Goal: Task Accomplishment & Management: Manage account settings

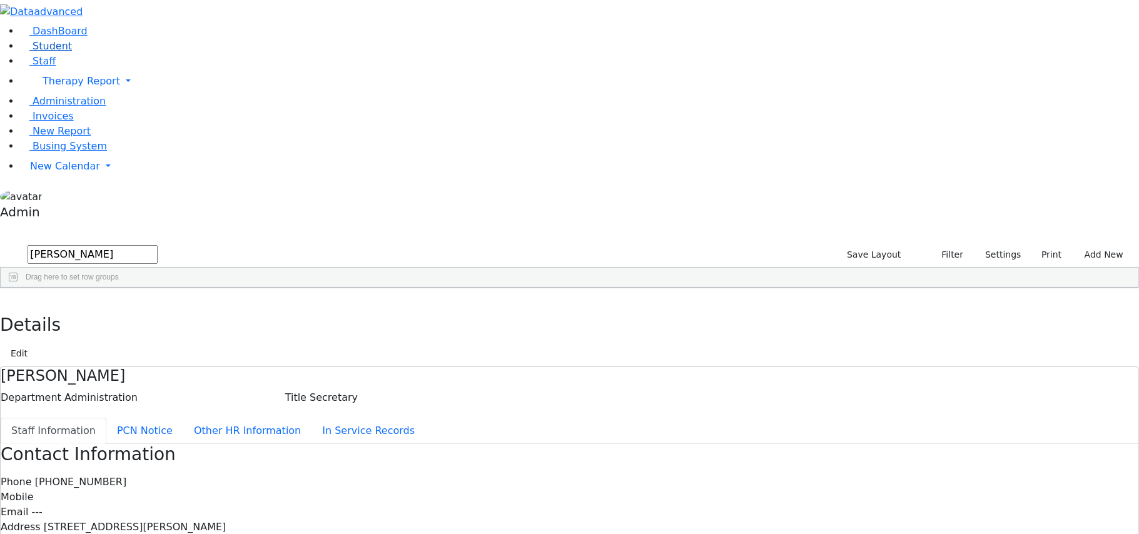
click at [49, 52] on span "Student" at bounding box center [52, 46] width 39 height 12
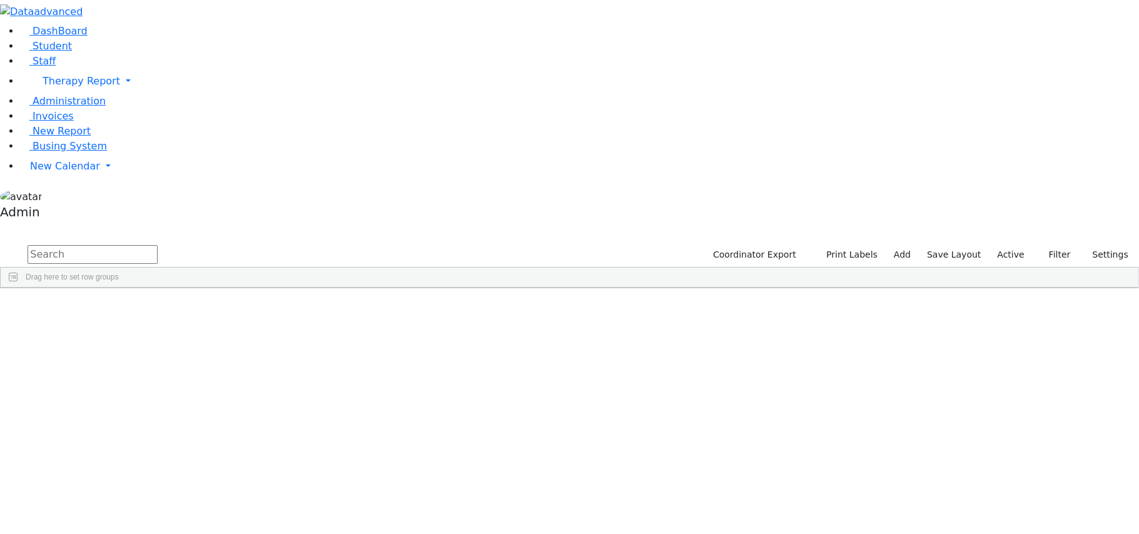
click at [98, 308] on div "[PERSON_NAME]" at bounding box center [49, 317] width 97 height 18
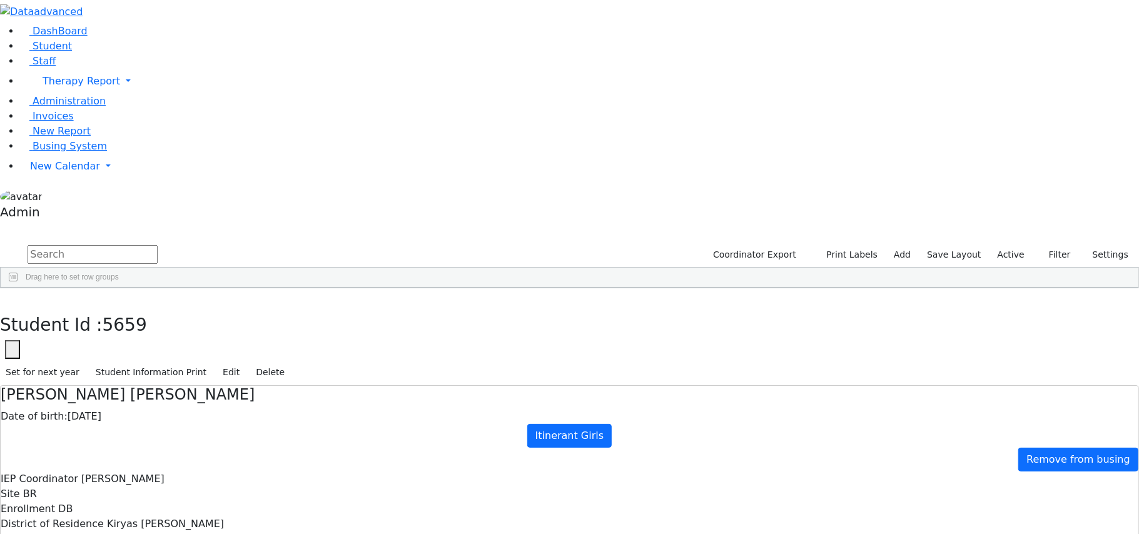
type input "[PERSON_NAME]"
drag, startPoint x: 1115, startPoint y: 254, endPoint x: 1115, endPoint y: 198, distance: 56.3
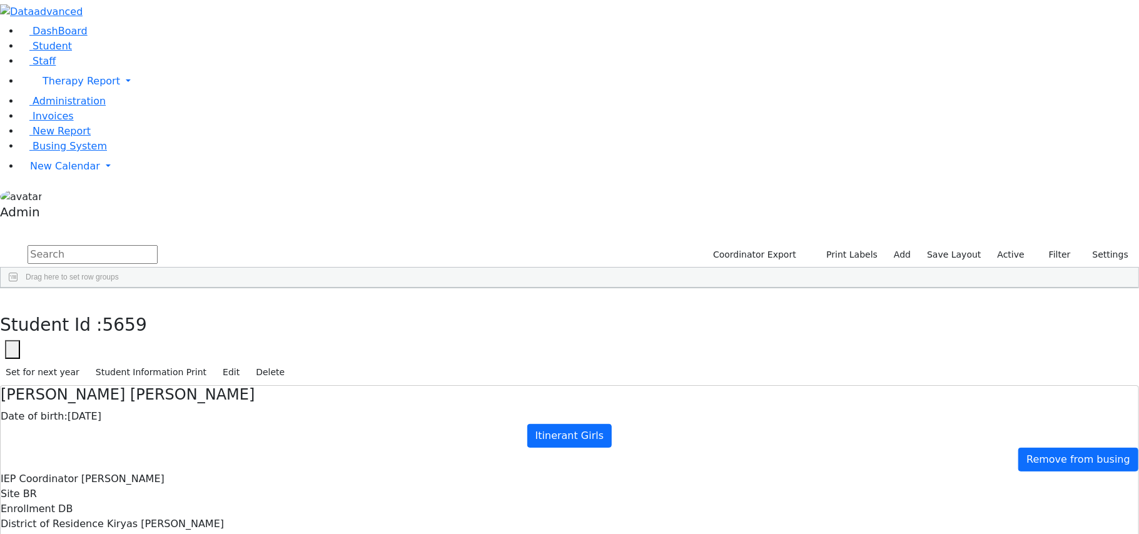
click at [18, 288] on button "button" at bounding box center [9, 301] width 18 height 26
click at [158, 245] on input "text" at bounding box center [93, 254] width 130 height 19
type input "[DEMOGRAPHIC_DATA]"
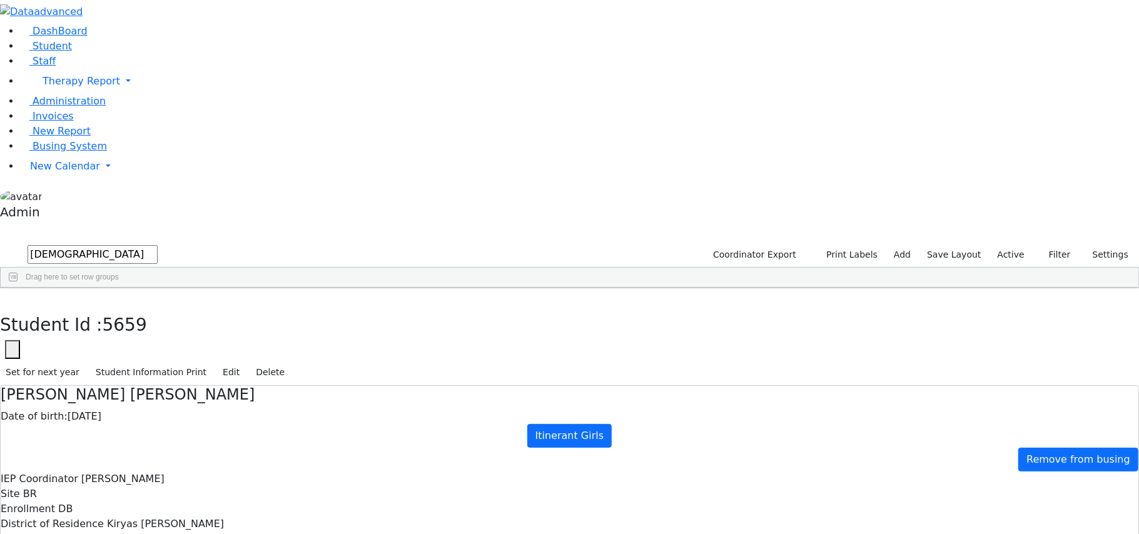
click at [194, 378] on div "[DEMOGRAPHIC_DATA]" at bounding box center [146, 387] width 96 height 18
type input "[PERSON_NAME]"
drag, startPoint x: 1115, startPoint y: 384, endPoint x: 1115, endPoint y: 306, distance: 78.2
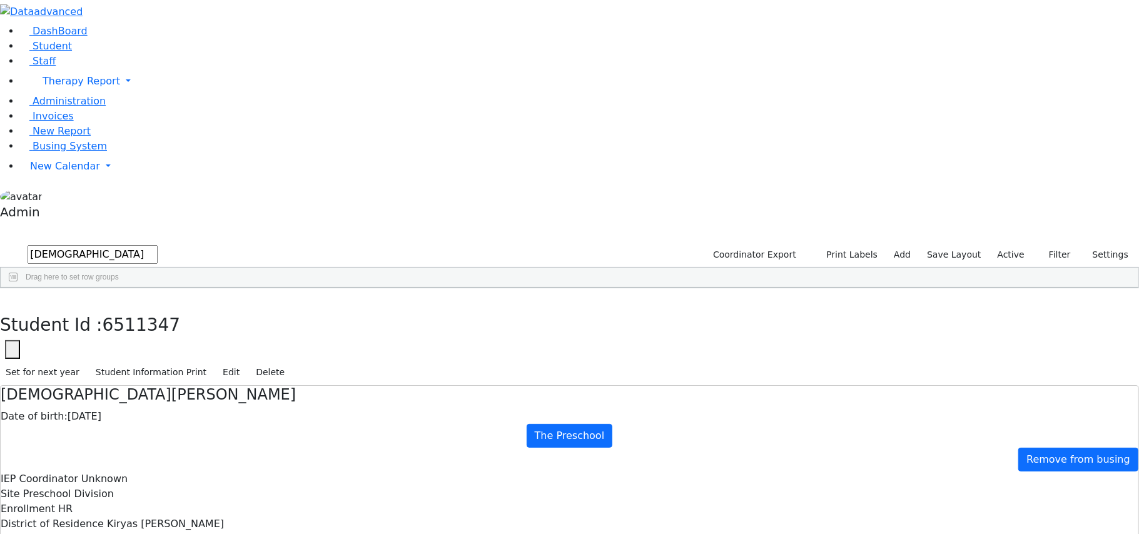
drag, startPoint x: 916, startPoint y: 283, endPoint x: 751, endPoint y: 275, distance: 165.9
copy h5 "Consent for Release of Student Records"
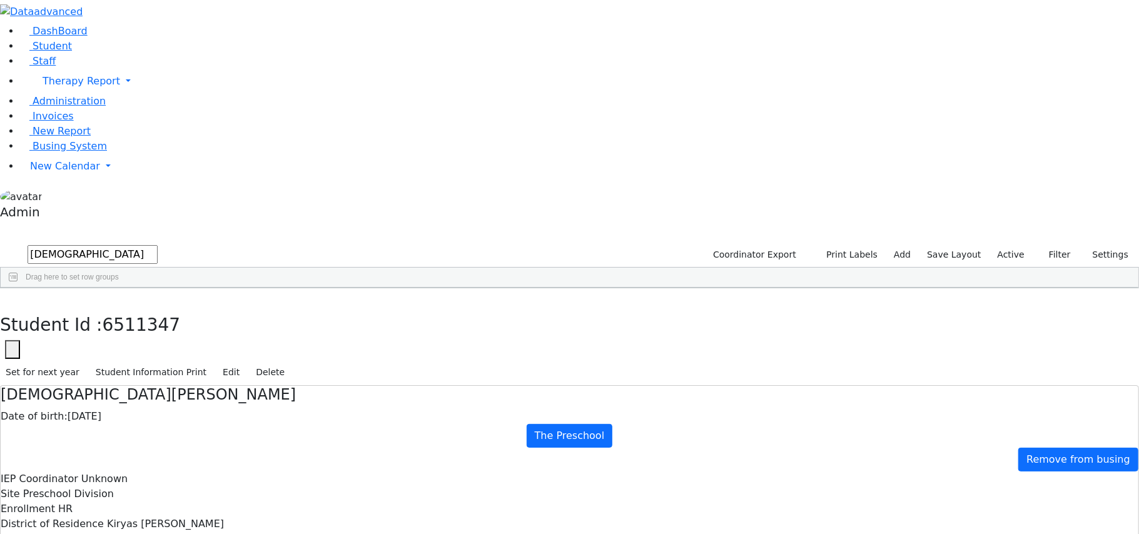
click at [18, 288] on button "button" at bounding box center [9, 301] width 18 height 26
click at [158, 245] on input "[DEMOGRAPHIC_DATA]" at bounding box center [93, 254] width 130 height 19
type input "s"
click at [60, 152] on span "Busing System" at bounding box center [70, 146] width 74 height 12
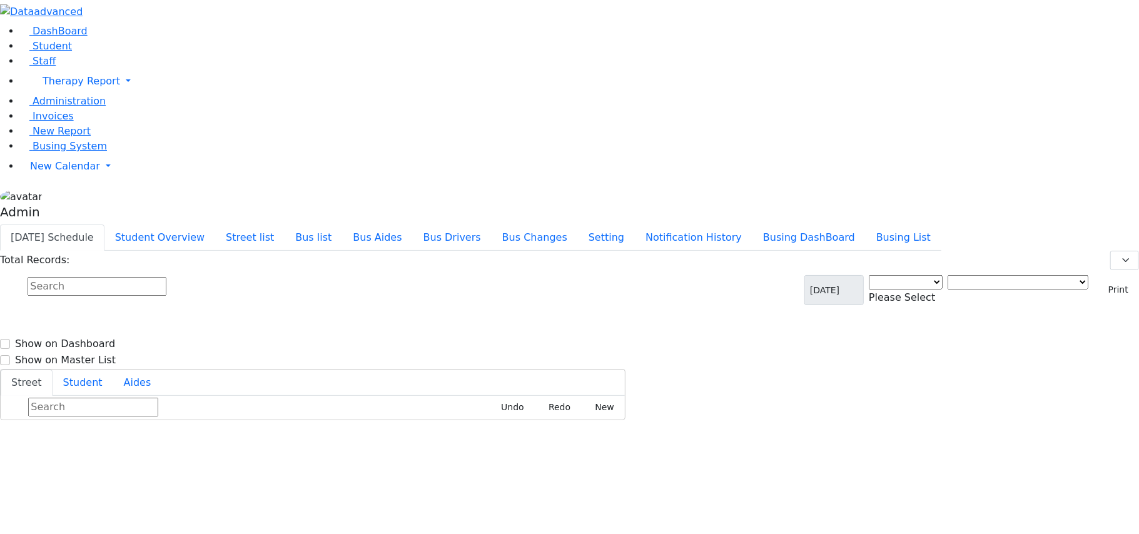
select select "3"
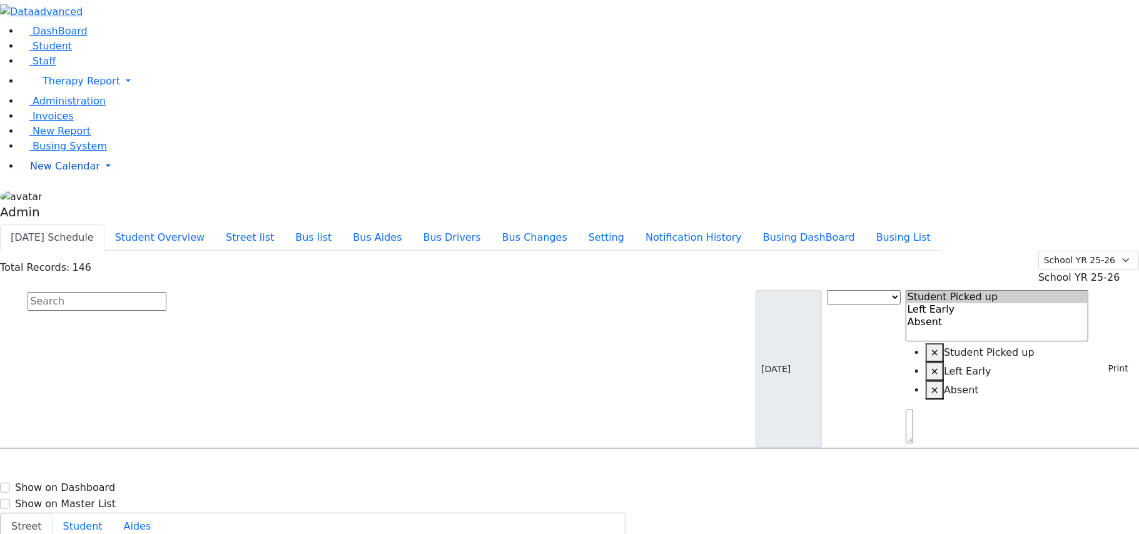
click at [59, 172] on span "New Calendar" at bounding box center [65, 166] width 70 height 12
click at [166, 292] on input "text" at bounding box center [97, 301] width 139 height 19
click at [35, 67] on link "Staff" at bounding box center [38, 61] width 36 height 12
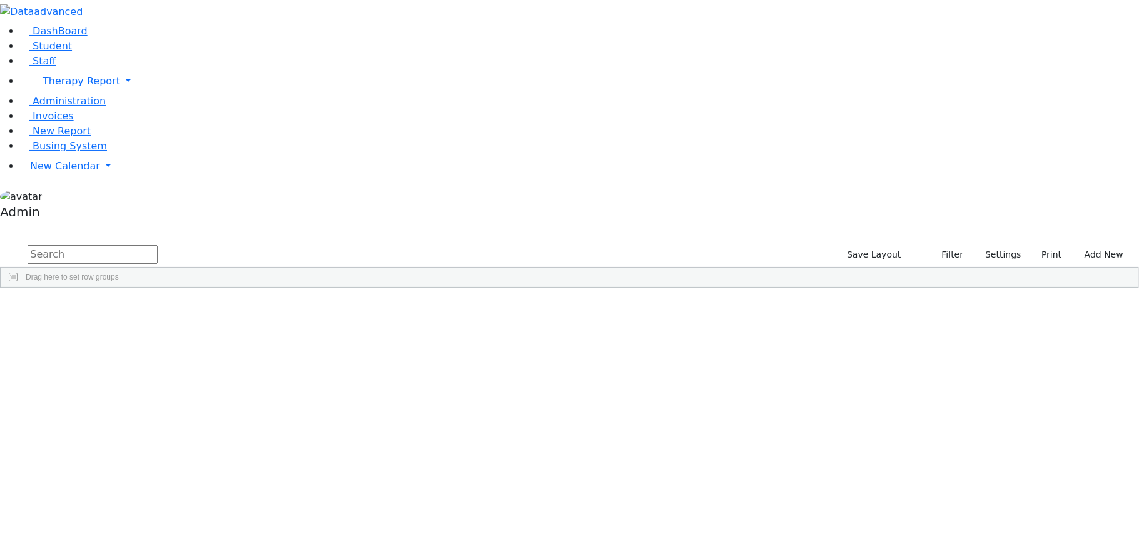
click at [158, 245] on input "text" at bounding box center [93, 254] width 130 height 19
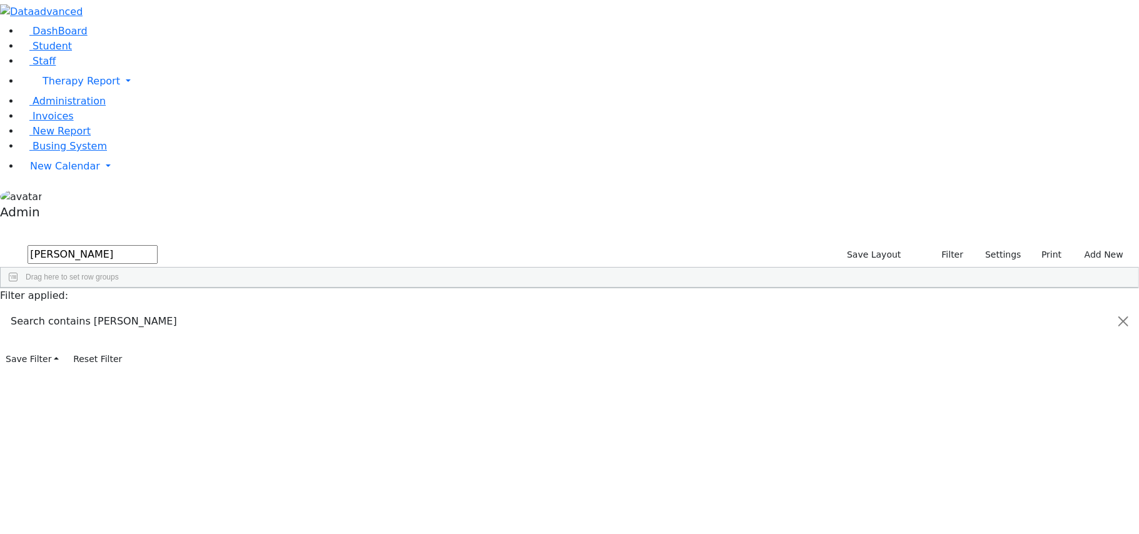
type input "sury"
click at [139, 308] on div "[PERSON_NAME]" at bounding box center [104, 317] width 69 height 18
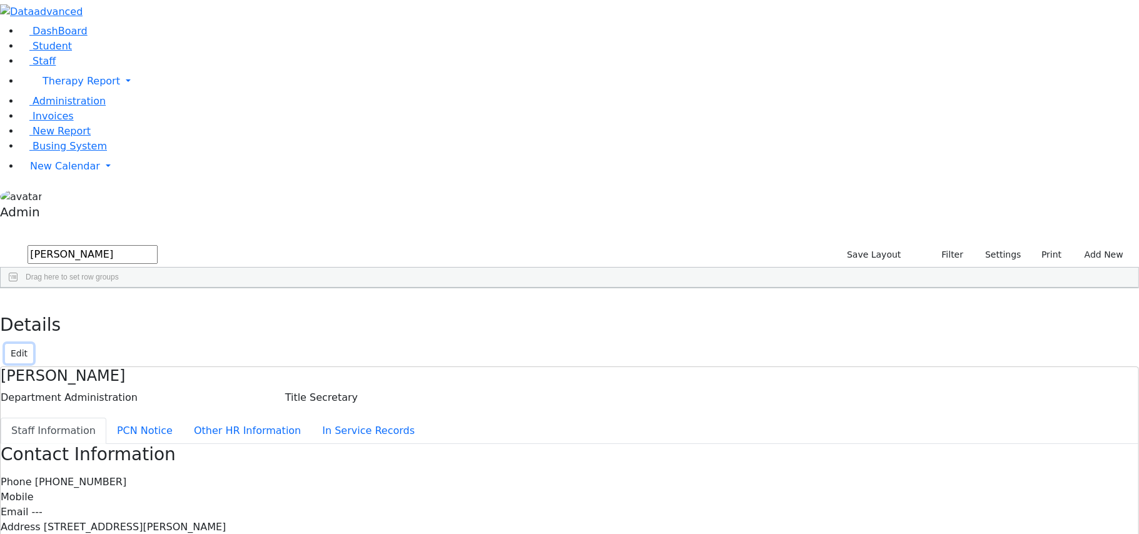
click at [33, 344] on button "Edit" at bounding box center [19, 353] width 28 height 19
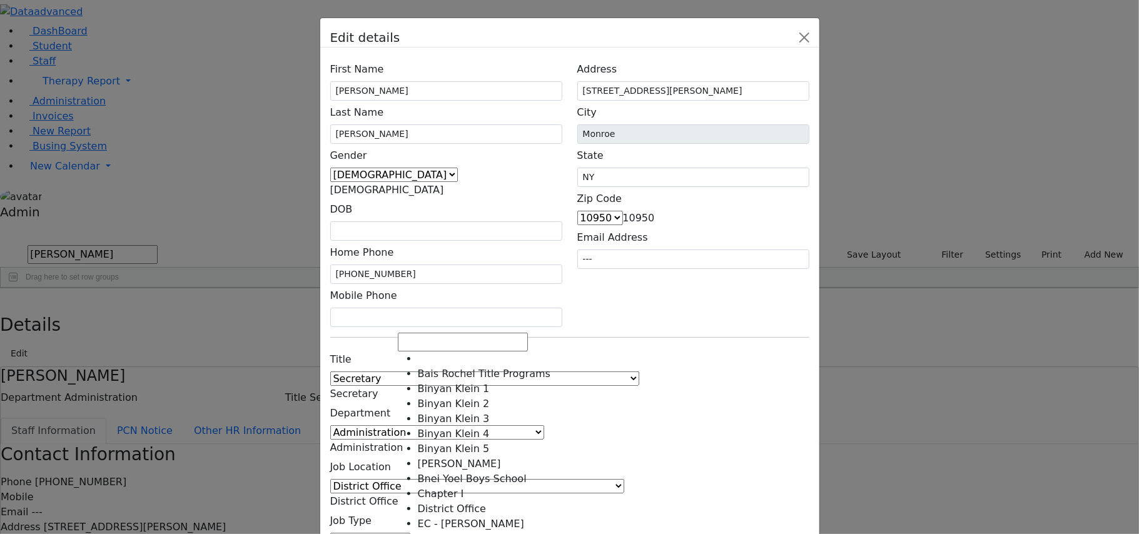
click at [398, 495] on span "District Office" at bounding box center [364, 501] width 68 height 12
select select "39"
